Goal: Information Seeking & Learning: Learn about a topic

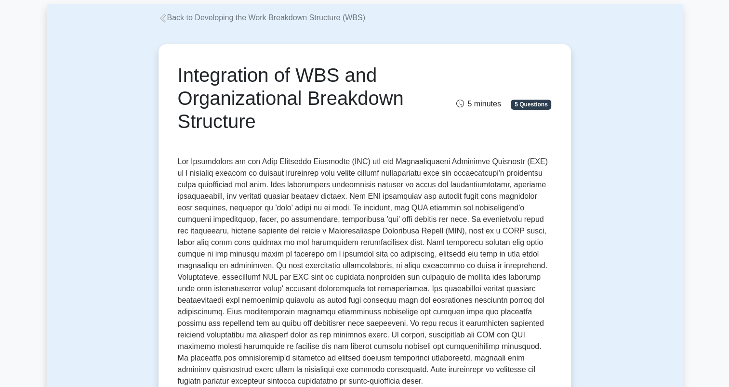
click at [399, 139] on div "Integration of WBS and Organizational Breakdown Structure 5 minutes 5 Questions" at bounding box center [365, 106] width 374 height 85
click at [340, 189] on p at bounding box center [365, 271] width 374 height 231
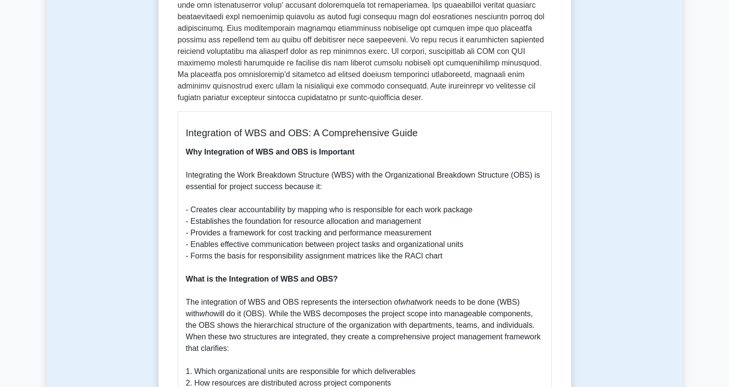
scroll to position [339, 0]
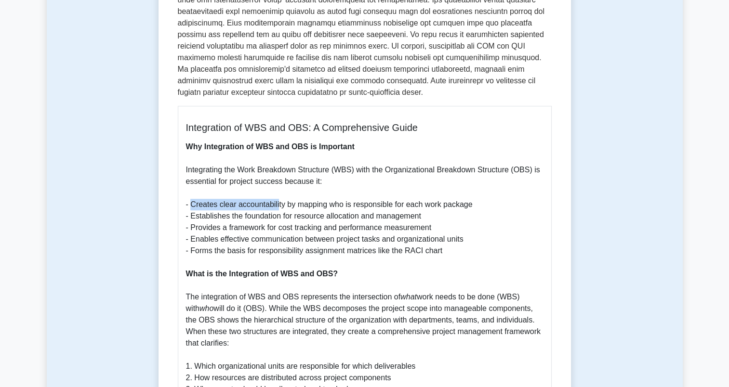
drag, startPoint x: 191, startPoint y: 206, endPoint x: 284, endPoint y: 204, distance: 92.5
drag, startPoint x: 284, startPoint y: 204, endPoint x: 291, endPoint y: 204, distance: 7.2
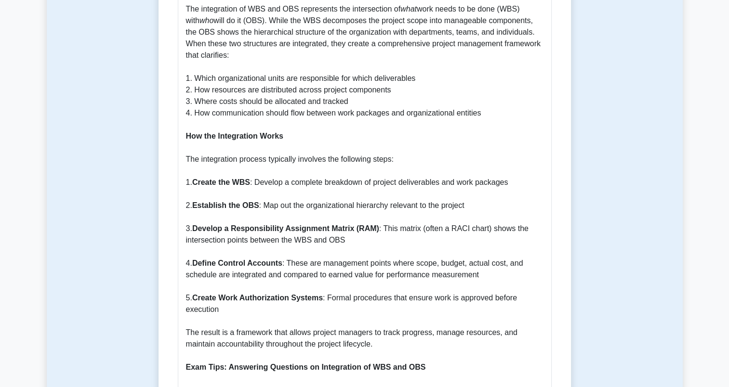
scroll to position [628, 0]
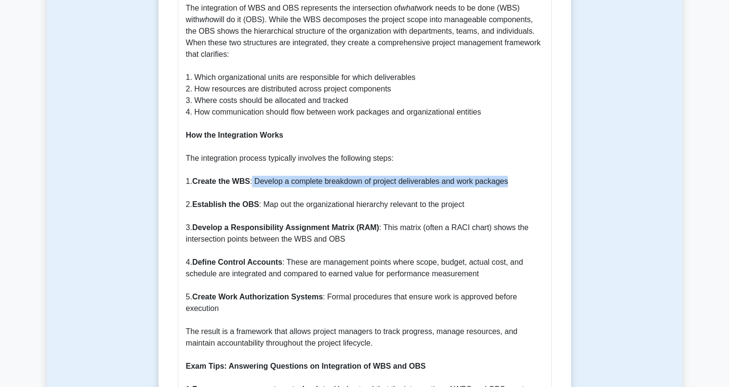
drag, startPoint x: 252, startPoint y: 185, endPoint x: 507, endPoint y: 181, distance: 254.4
click at [507, 181] on p "Why Integration of WBS and OBS is Important Integrating the Work Breakdown Stru…" at bounding box center [364, 303] width 357 height 902
drag, startPoint x: 507, startPoint y: 181, endPoint x: 343, endPoint y: 196, distance: 165.0
click at [349, 194] on p "Why Integration of WBS and OBS is Important Integrating the Work Breakdown Stru…" at bounding box center [364, 303] width 357 height 902
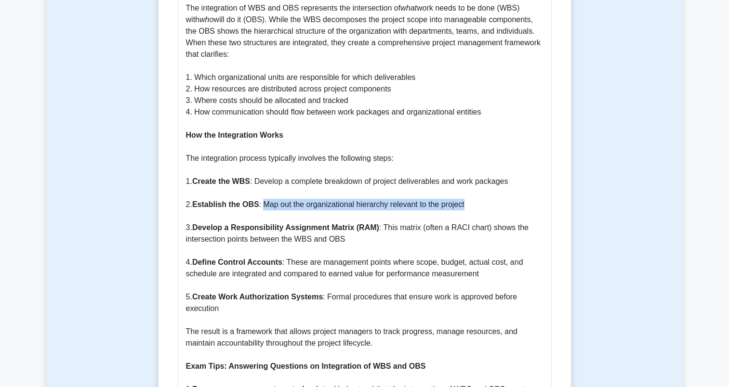
drag, startPoint x: 260, startPoint y: 206, endPoint x: 463, endPoint y: 204, distance: 203.3
click at [463, 204] on p "Why Integration of WBS and OBS is Important Integrating the Work Breakdown Stru…" at bounding box center [364, 303] width 357 height 902
drag, startPoint x: 463, startPoint y: 204, endPoint x: 466, endPoint y: 209, distance: 6.0
click at [466, 209] on p "Why Integration of WBS and OBS is Important Integrating the Work Breakdown Stru…" at bounding box center [364, 303] width 357 height 902
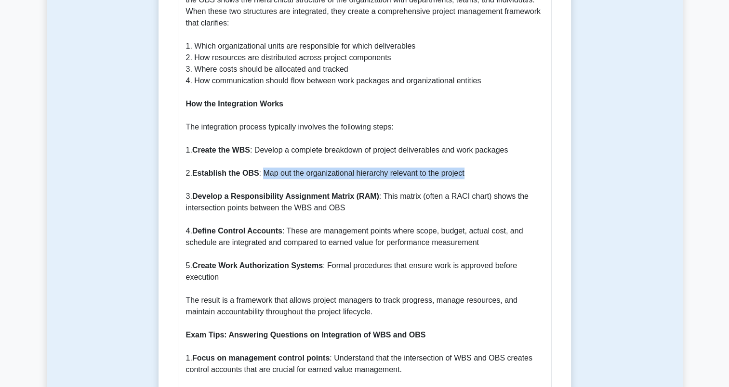
scroll to position [676, 0]
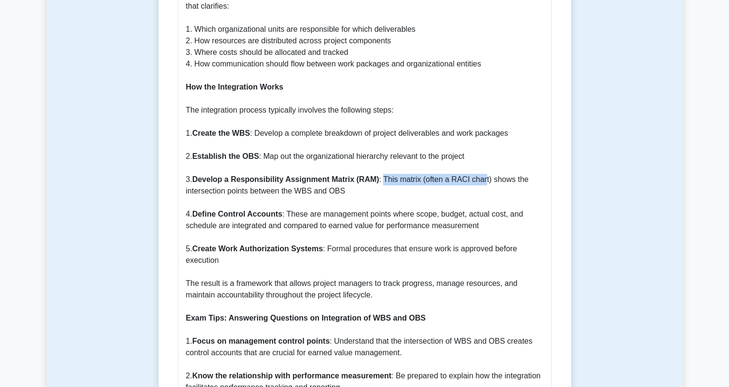
drag, startPoint x: 383, startPoint y: 181, endPoint x: 486, endPoint y: 185, distance: 102.7
click at [486, 185] on p "Why Integration of WBS and OBS is Important Integrating the Work Breakdown Stru…" at bounding box center [364, 255] width 357 height 902
click at [487, 185] on p "Why Integration of WBS and OBS is Important Integrating the Work Breakdown Stru…" at bounding box center [364, 255] width 357 height 902
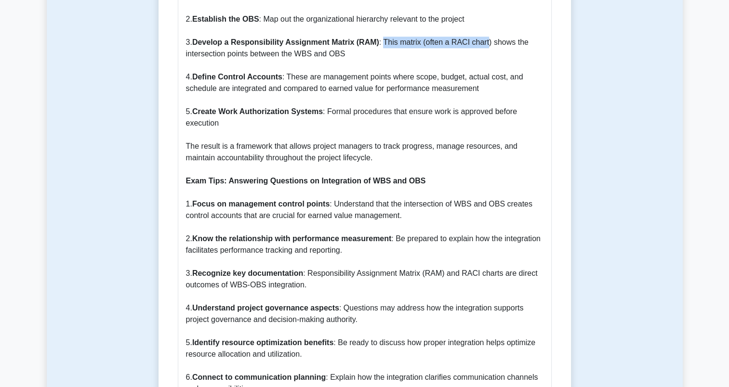
scroll to position [869, 0]
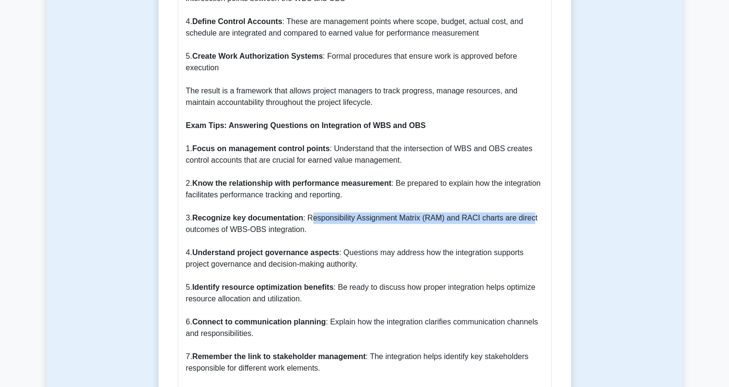
drag, startPoint x: 310, startPoint y: 220, endPoint x: 529, endPoint y: 216, distance: 219.3
click at [529, 216] on p "Why Integration of WBS and OBS is Important Integrating the Work Breakdown Stru…" at bounding box center [364, 62] width 357 height 902
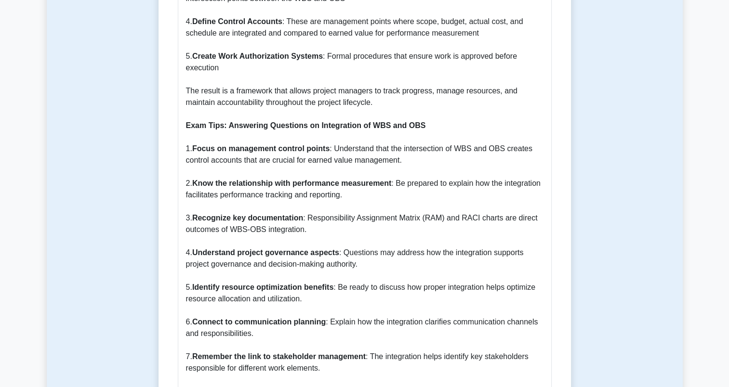
drag, startPoint x: 299, startPoint y: 230, endPoint x: 291, endPoint y: 231, distance: 8.8
click at [299, 230] on p "Why Integration of WBS and OBS is Important Integrating the Work Breakdown Stru…" at bounding box center [364, 62] width 357 height 902
drag, startPoint x: 237, startPoint y: 232, endPoint x: 300, endPoint y: 229, distance: 62.7
click at [299, 229] on p "Why Integration of WBS and OBS is Important Integrating the Work Breakdown Stru…" at bounding box center [364, 62] width 357 height 902
click at [300, 229] on p "Why Integration of WBS and OBS is Important Integrating the Work Breakdown Stru…" at bounding box center [364, 62] width 357 height 902
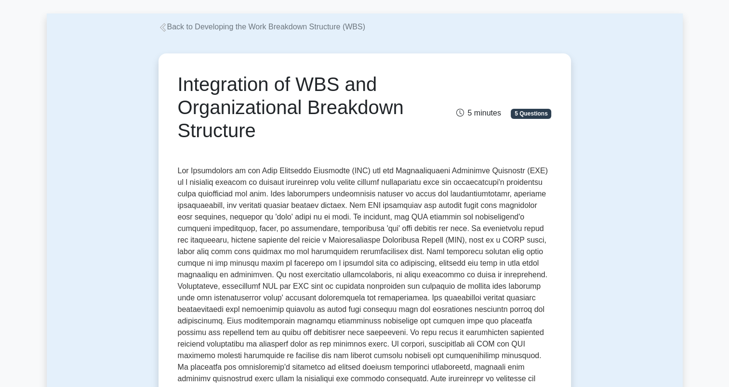
scroll to position [98, 0]
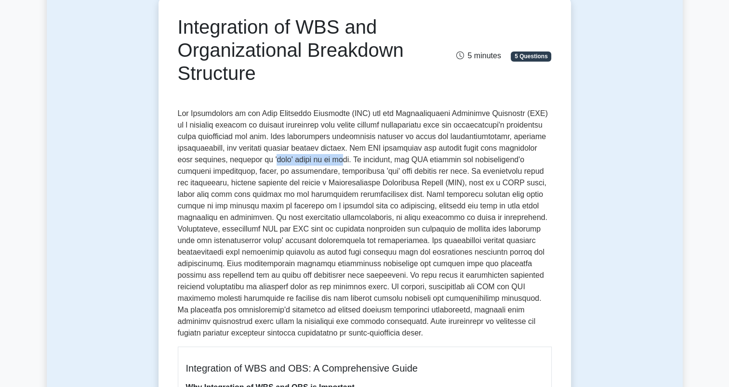
drag, startPoint x: 319, startPoint y: 160, endPoint x: 391, endPoint y: 156, distance: 71.9
click at [391, 156] on p at bounding box center [365, 223] width 374 height 231
drag, startPoint x: 391, startPoint y: 156, endPoint x: 501, endPoint y: 157, distance: 110.3
click at [501, 157] on p at bounding box center [365, 223] width 374 height 231
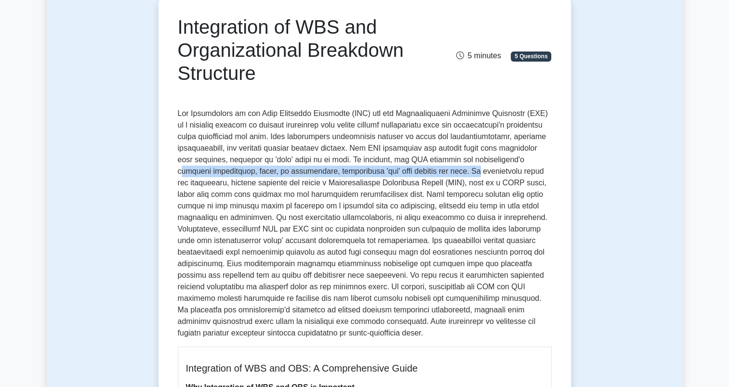
drag, startPoint x: 231, startPoint y: 172, endPoint x: 528, endPoint y: 174, distance: 296.8
click at [528, 174] on p at bounding box center [365, 223] width 374 height 231
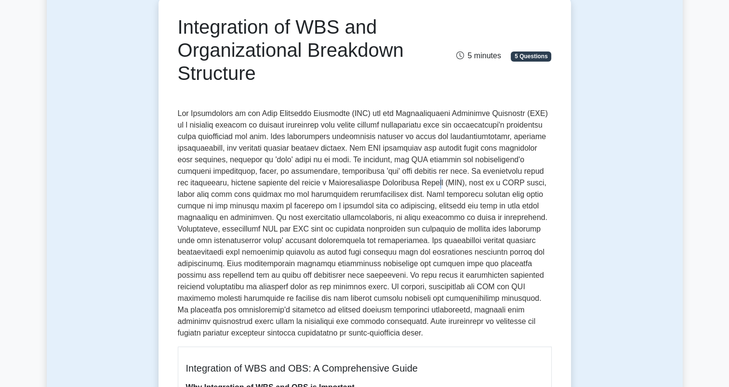
drag, startPoint x: 528, startPoint y: 174, endPoint x: 502, endPoint y: 179, distance: 26.5
click at [502, 179] on p at bounding box center [365, 223] width 374 height 231
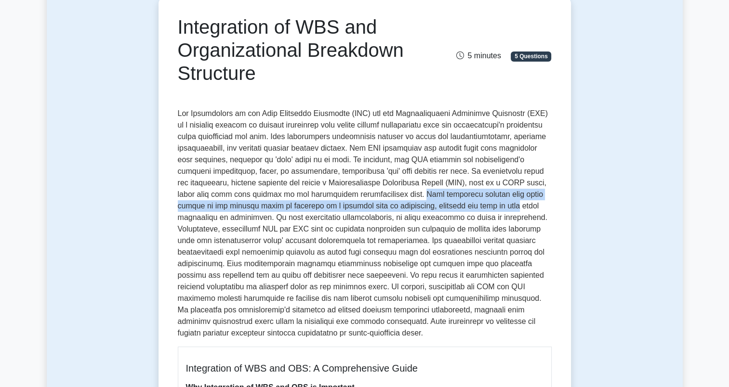
drag, startPoint x: 474, startPoint y: 196, endPoint x: 552, endPoint y: 204, distance: 78.5
click at [351, 212] on p at bounding box center [365, 223] width 374 height 231
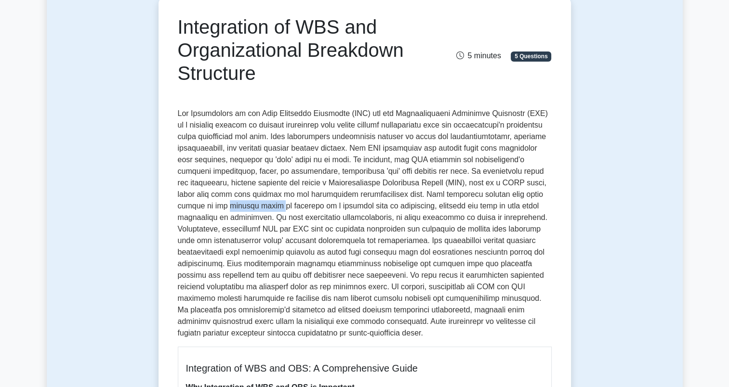
drag, startPoint x: 260, startPoint y: 205, endPoint x: 306, endPoint y: 206, distance: 46.7
click at [306, 206] on p at bounding box center [365, 223] width 374 height 231
drag, startPoint x: 306, startPoint y: 206, endPoint x: 397, endPoint y: 206, distance: 91.1
click at [397, 206] on p at bounding box center [365, 223] width 374 height 231
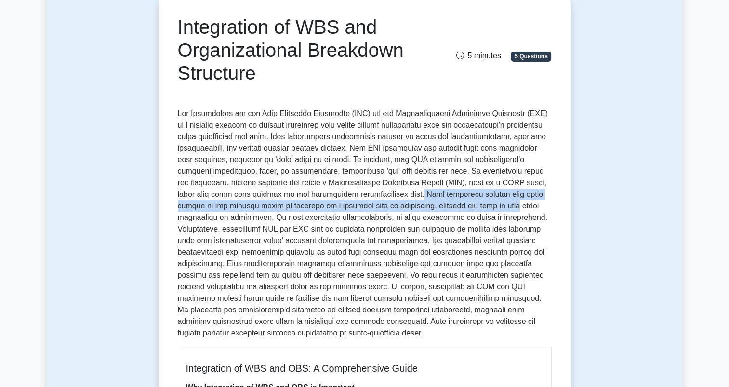
drag, startPoint x: 471, startPoint y: 193, endPoint x: 547, endPoint y: 205, distance: 77.5
click at [547, 205] on p at bounding box center [365, 223] width 374 height 231
drag, startPoint x: 547, startPoint y: 205, endPoint x: 482, endPoint y: 198, distance: 65.9
click at [482, 198] on p at bounding box center [365, 223] width 374 height 231
click at [473, 194] on p at bounding box center [365, 223] width 374 height 231
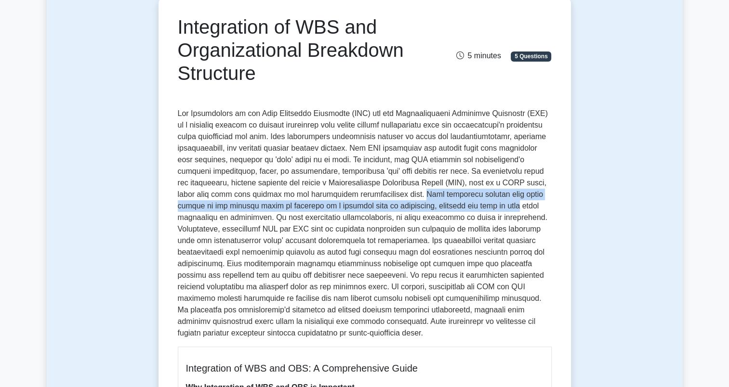
drag, startPoint x: 472, startPoint y: 195, endPoint x: 541, endPoint y: 205, distance: 70.1
click at [541, 205] on p at bounding box center [365, 223] width 374 height 231
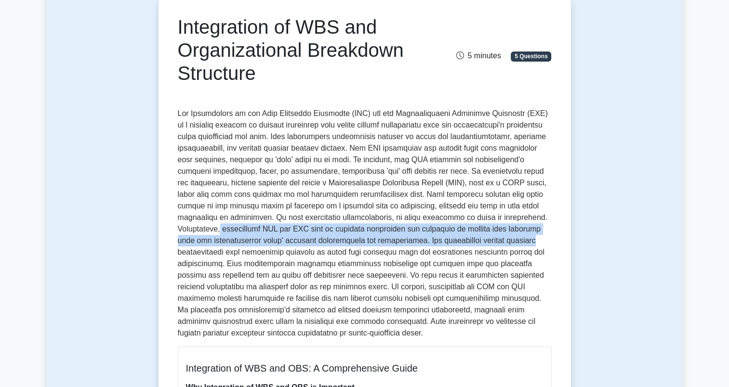
drag, startPoint x: 223, startPoint y: 231, endPoint x: 517, endPoint y: 245, distance: 295.2
click at [517, 245] on p at bounding box center [365, 223] width 374 height 231
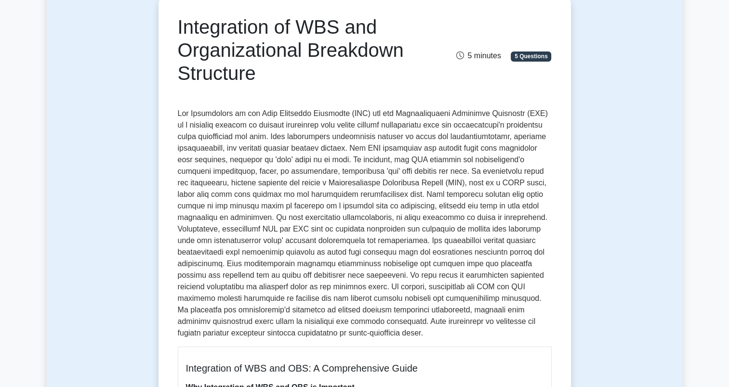
drag, startPoint x: 517, startPoint y: 245, endPoint x: 499, endPoint y: 252, distance: 19.9
click at [499, 252] on p at bounding box center [365, 223] width 374 height 231
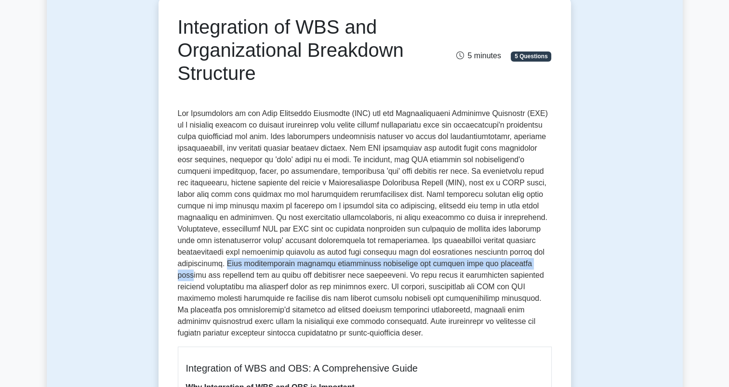
drag, startPoint x: 225, startPoint y: 263, endPoint x: 533, endPoint y: 263, distance: 308.4
click at [533, 263] on p at bounding box center [365, 223] width 374 height 231
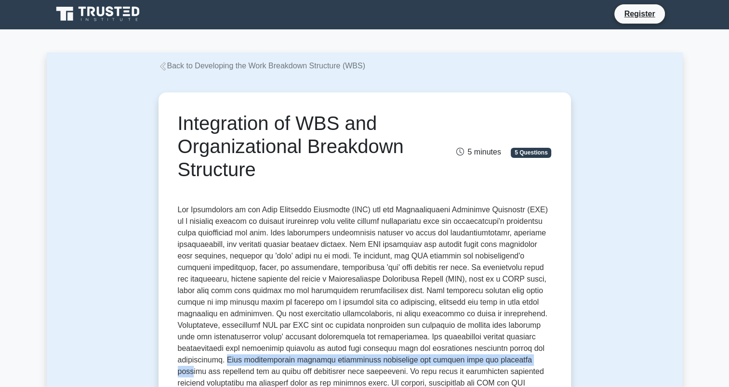
scroll to position [0, 0]
